Goal: Find specific page/section: Find specific page/section

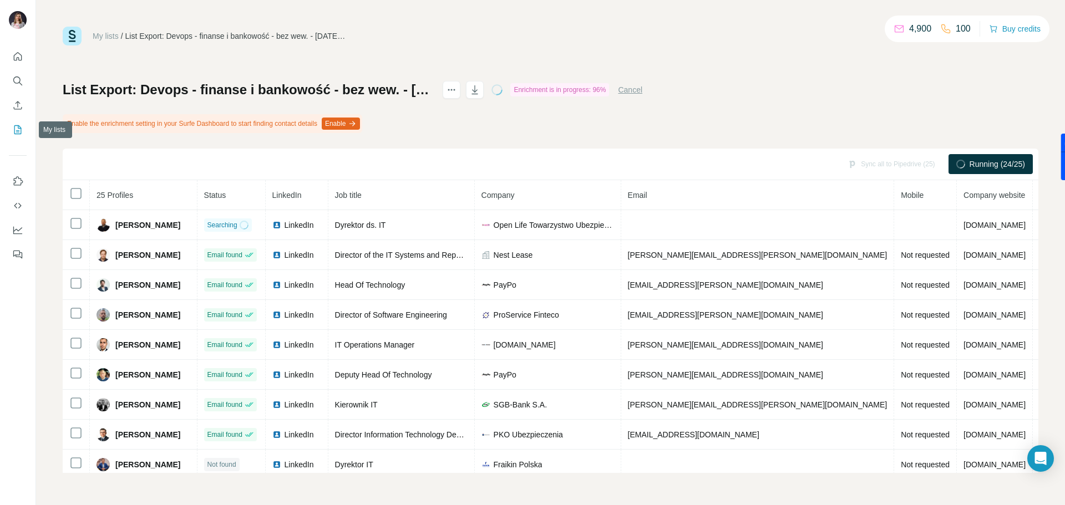
click at [25, 131] on button "My lists" at bounding box center [18, 130] width 18 height 20
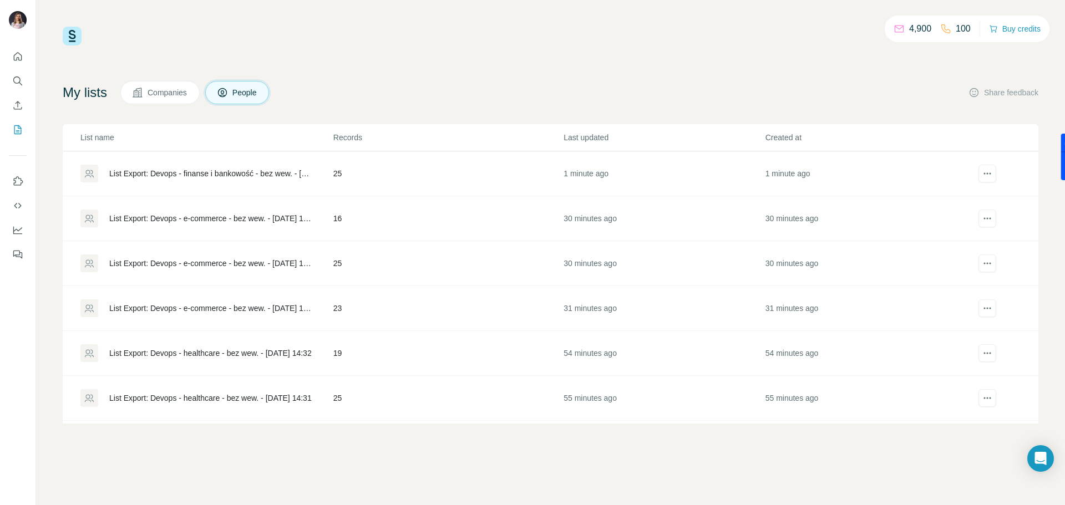
click at [237, 216] on div "List Export: Devops - e-commerce - bez wew. - [DATE] 14:56" at bounding box center [211, 218] width 205 height 11
click at [198, 170] on div "List Export: Devops - finanse i bankowość - bez wew. - [DATE] 15:25" at bounding box center [211, 173] width 205 height 11
